Goal: Find specific page/section: Find specific page/section

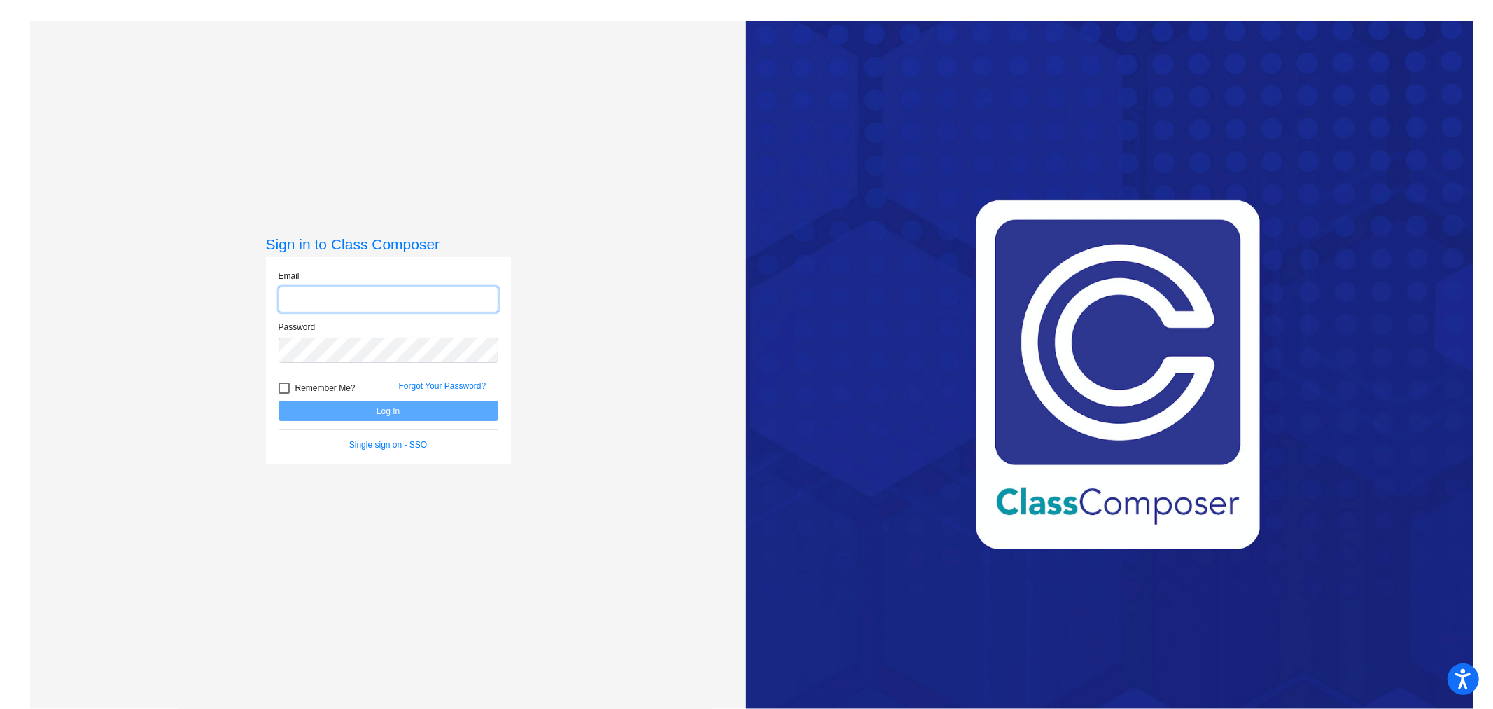
type input "[EMAIL_ADDRESS][PERSON_NAME][DOMAIN_NAME]"
click at [351, 409] on button "Log In" at bounding box center [389, 410] width 220 height 20
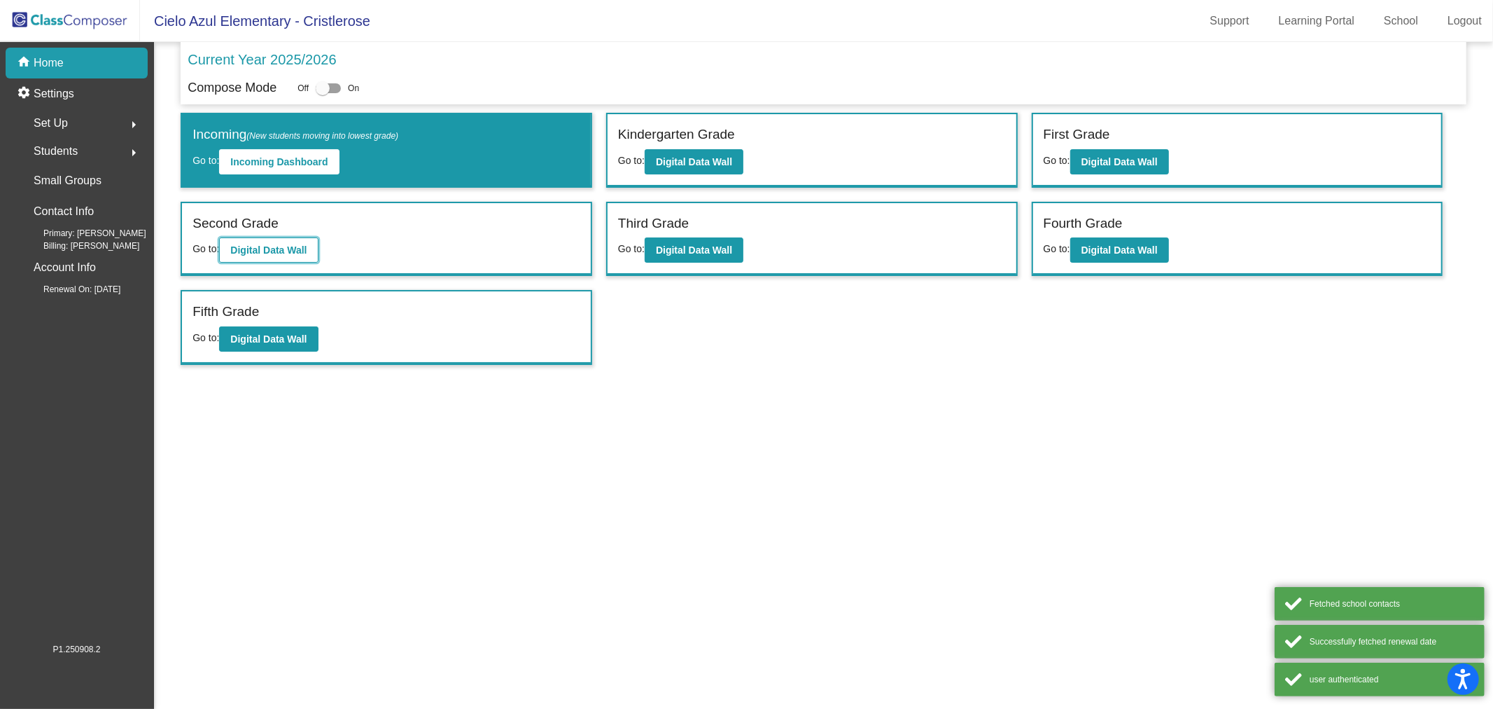
click at [260, 244] on b "Digital Data Wall" at bounding box center [268, 249] width 76 height 11
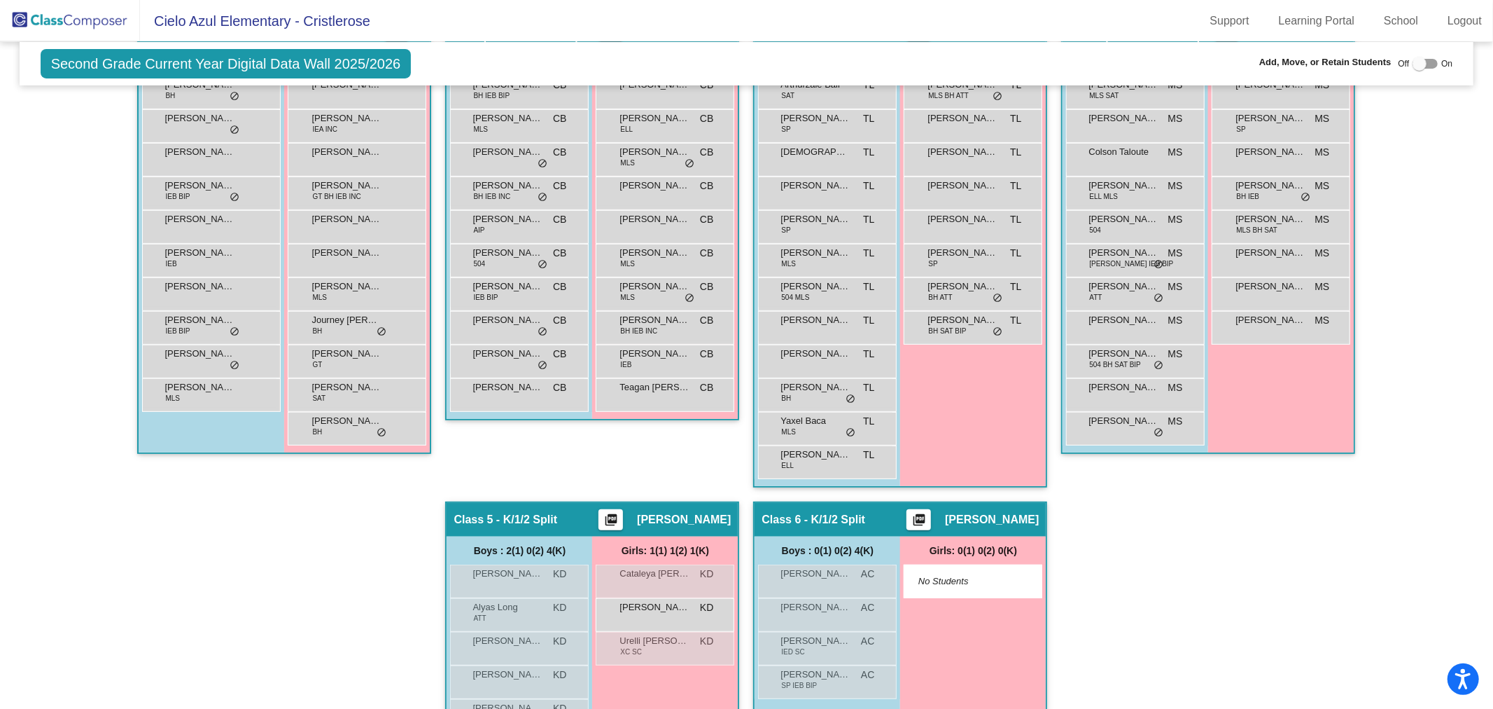
scroll to position [155, 0]
